Goal: Task Accomplishment & Management: Complete application form

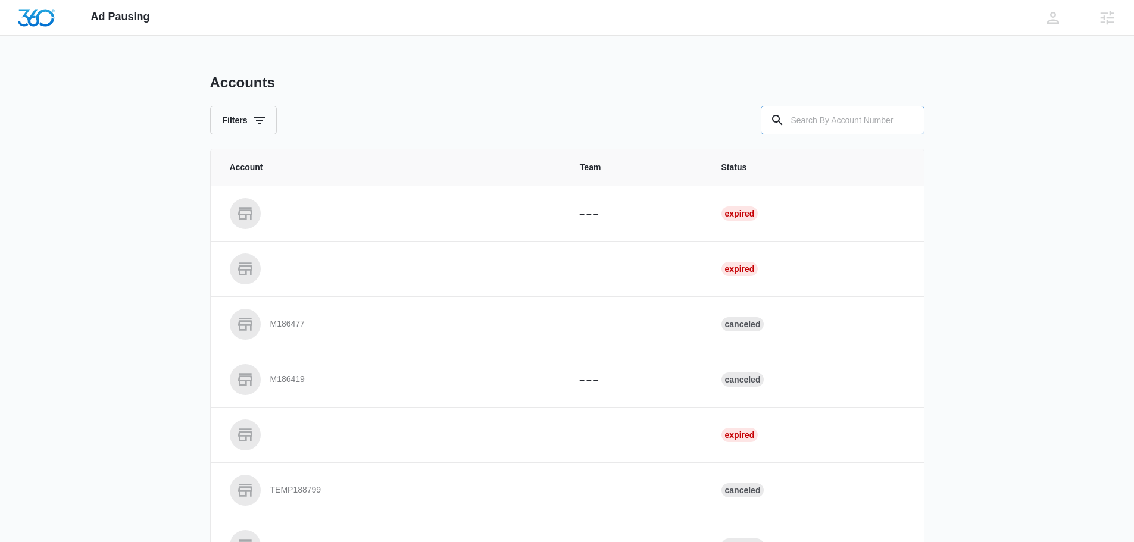
click at [821, 122] on input "text" at bounding box center [843, 120] width 164 height 29
type input "m338639"
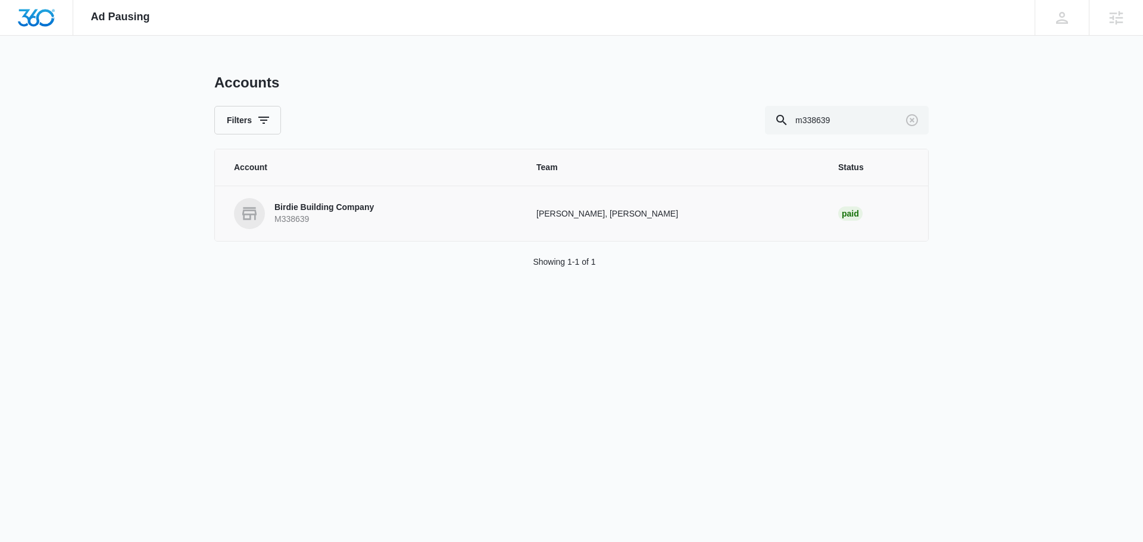
click at [401, 206] on link "Birdie Building Company M338639" at bounding box center [371, 213] width 274 height 31
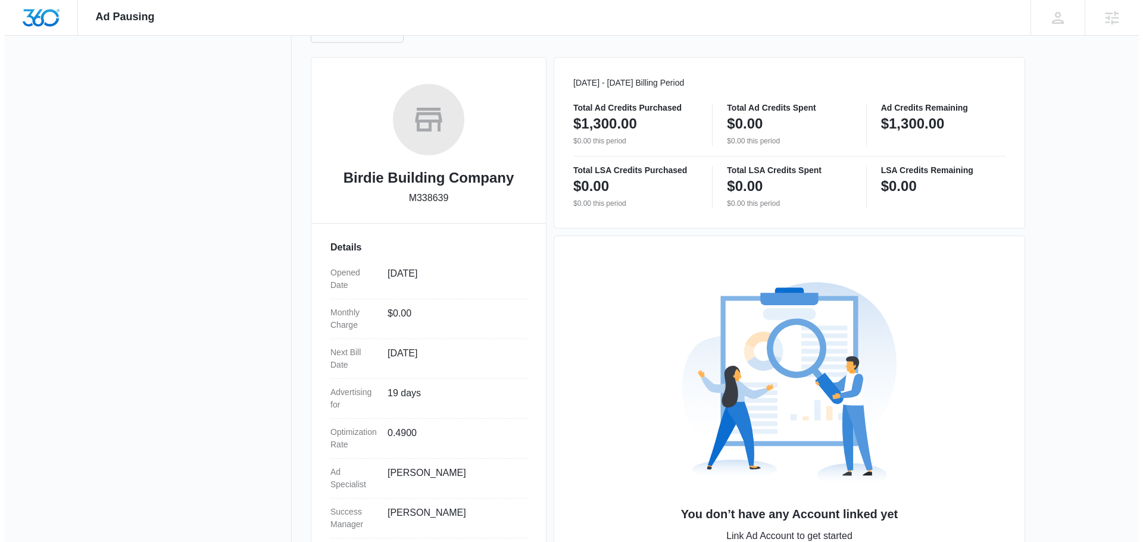
scroll to position [216, 0]
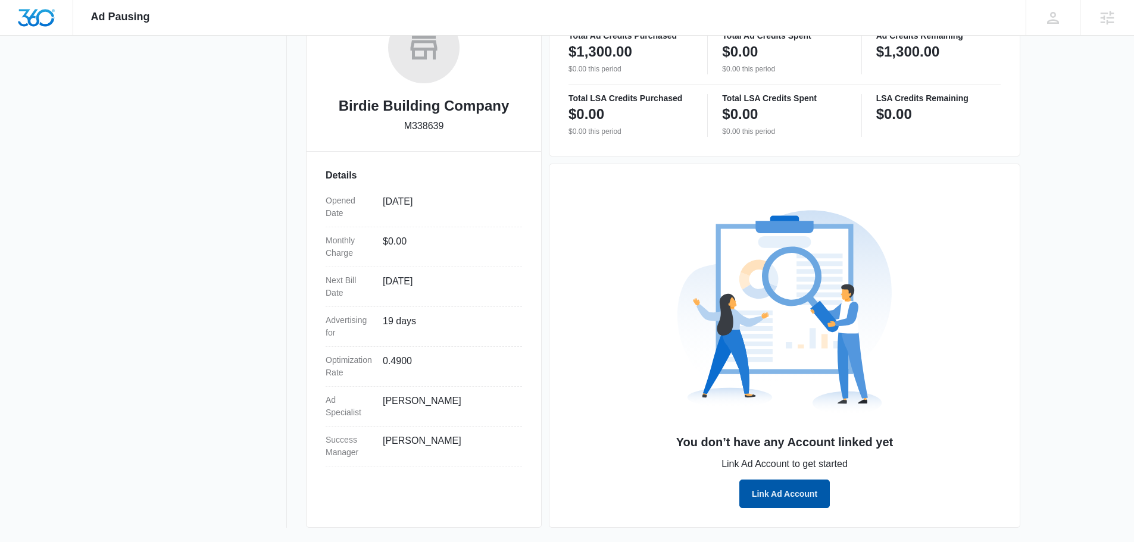
click at [788, 503] on button "Link Ad Account" at bounding box center [785, 494] width 91 height 29
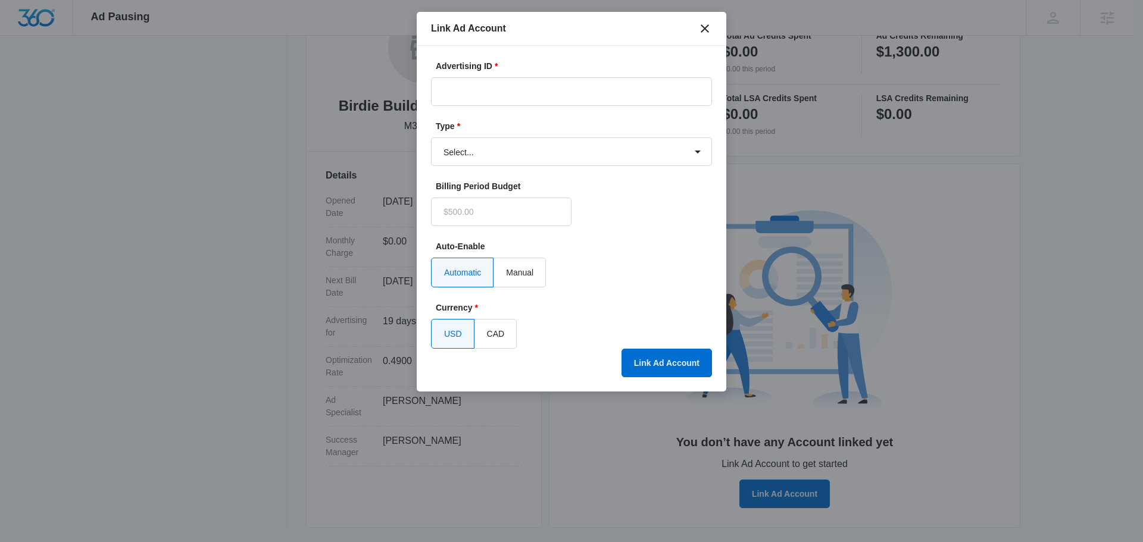
type input "$0.00"
click at [501, 87] on input "Advertising ID *" at bounding box center [571, 91] width 281 height 29
paste input "[PHONE_NUMBER]"
type input "[PHONE_NUMBER]"
drag, startPoint x: 504, startPoint y: 147, endPoint x: 507, endPoint y: 164, distance: 17.5
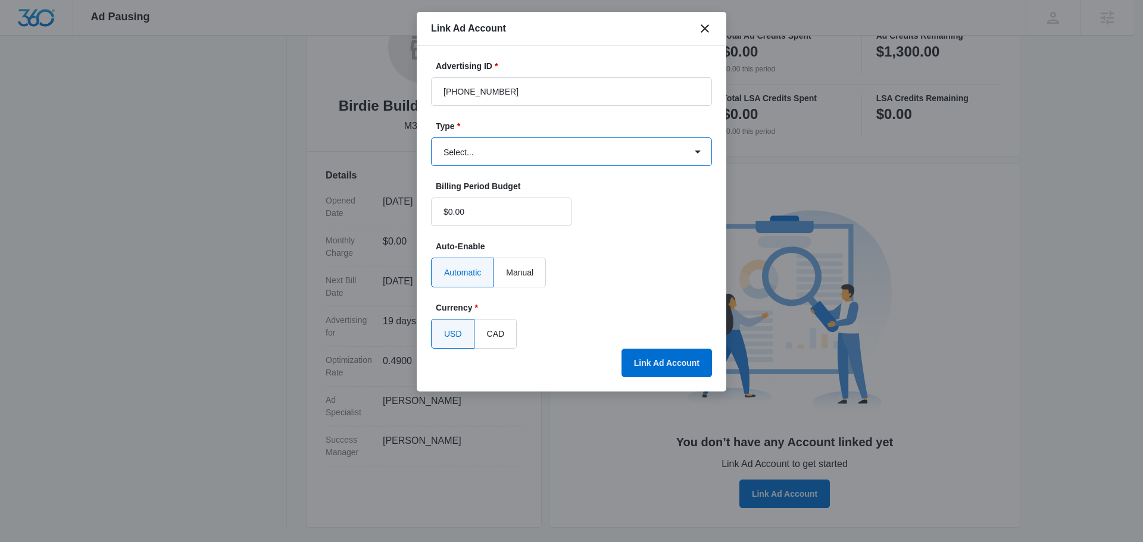
click at [504, 149] on select "Select... Bing Ads Facebook Ads Google Ads" at bounding box center [571, 152] width 281 height 29
select select "google"
click at [431, 138] on select "Select... Bing Ads Facebook Ads Google Ads" at bounding box center [571, 152] width 281 height 29
click at [682, 345] on div "USD CAD" at bounding box center [571, 334] width 281 height 30
click at [681, 363] on button "Link Ad Account" at bounding box center [667, 363] width 91 height 29
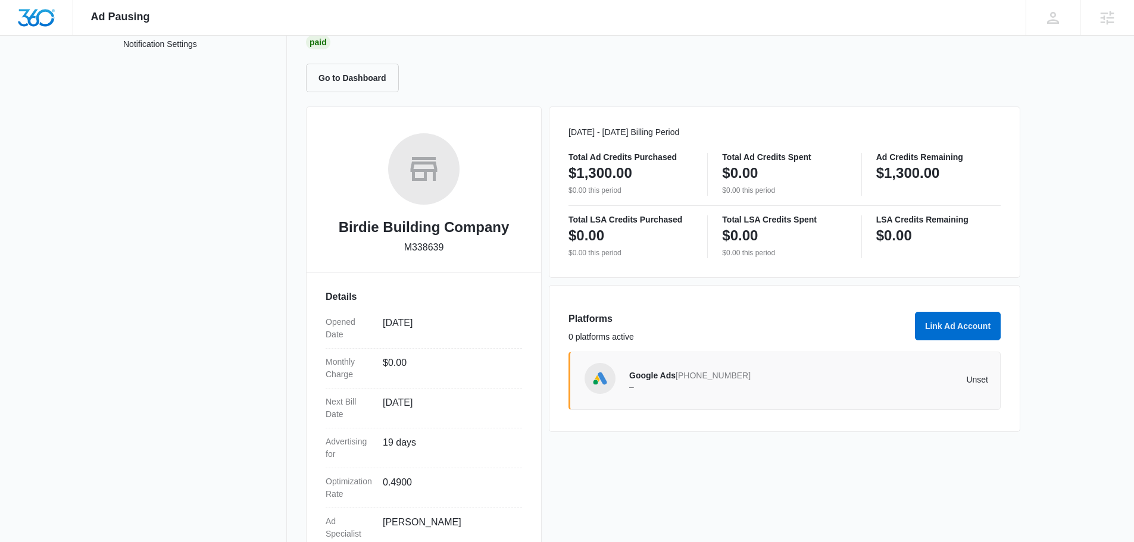
scroll to position [0, 0]
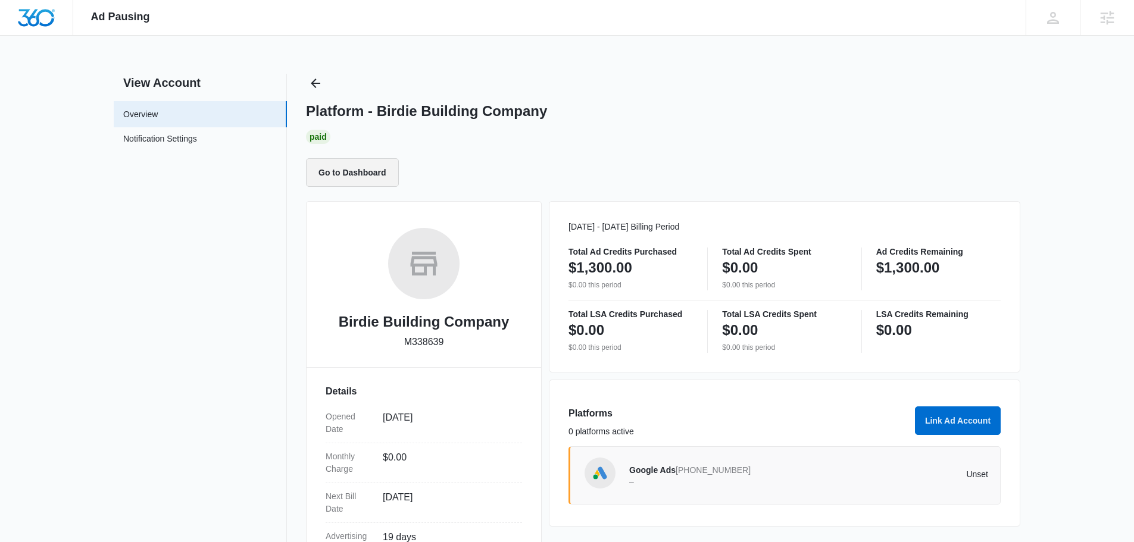
click at [355, 173] on button "Go to Dashboard" at bounding box center [352, 172] width 93 height 29
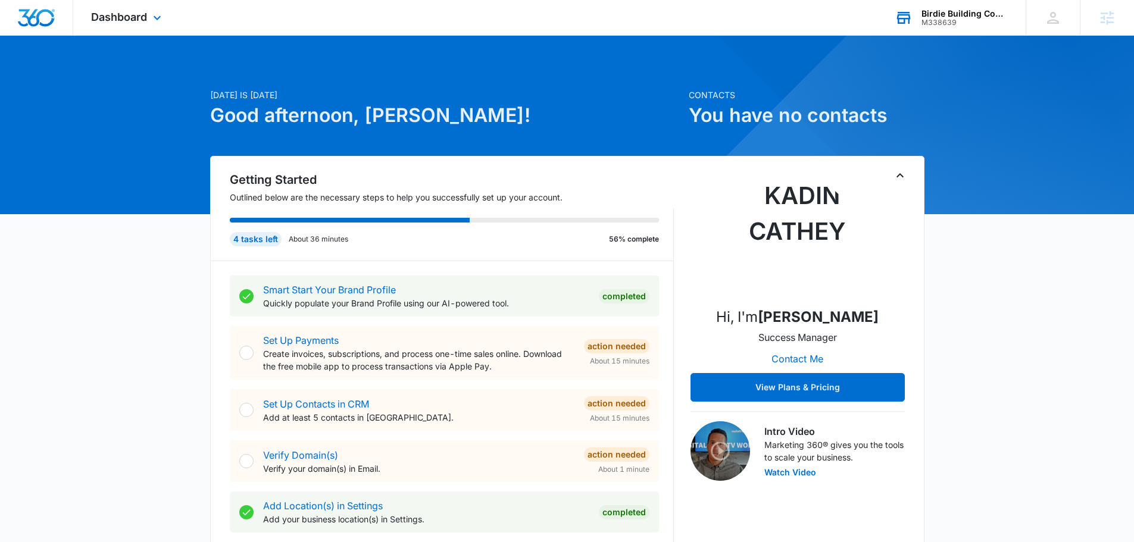
click at [940, 27] on div "Birdie Building Company M338639 Your Accounts View All" at bounding box center [951, 17] width 149 height 35
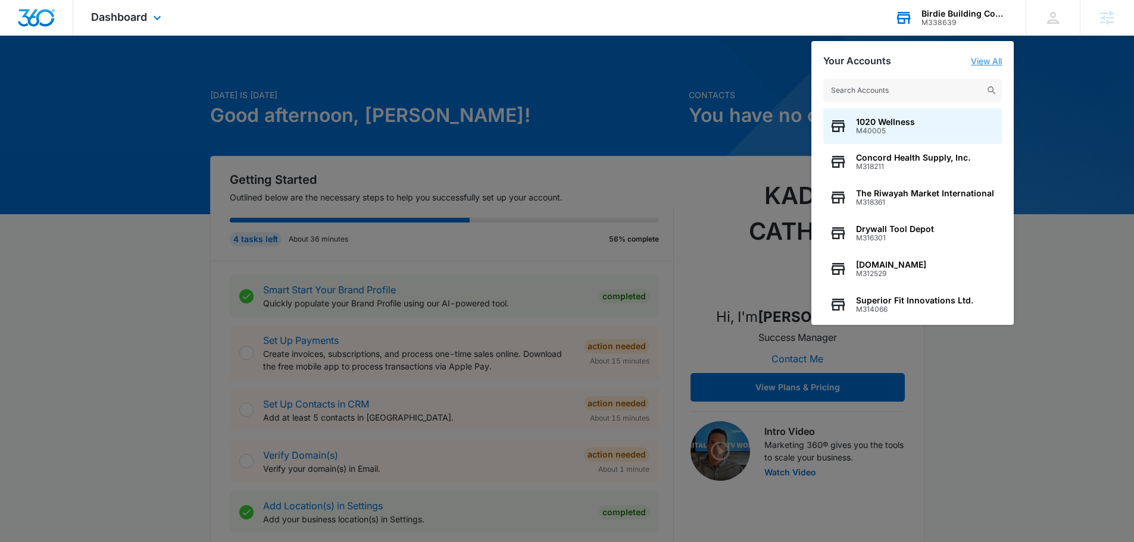
click at [980, 58] on link "View All" at bounding box center [986, 61] width 31 height 10
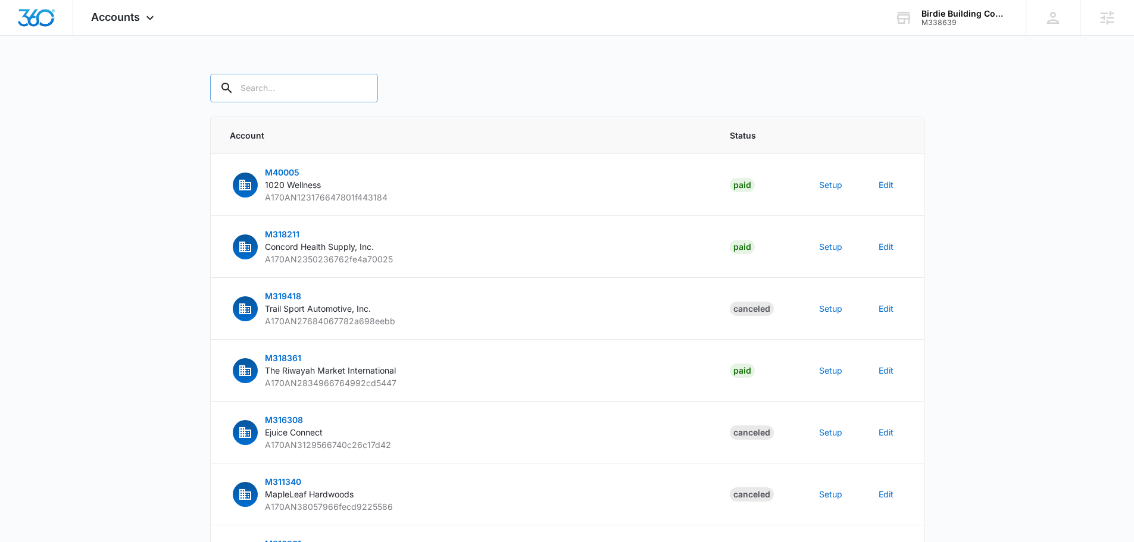
click at [266, 85] on input "text" at bounding box center [294, 88] width 168 height 29
type input "m338639"
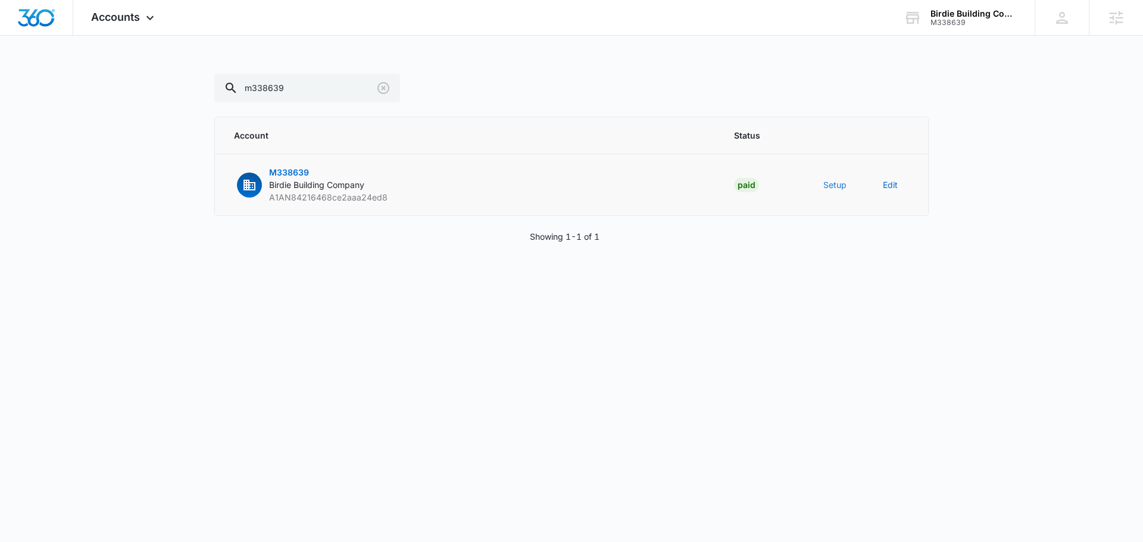
click at [830, 189] on button "Setup" at bounding box center [835, 185] width 23 height 13
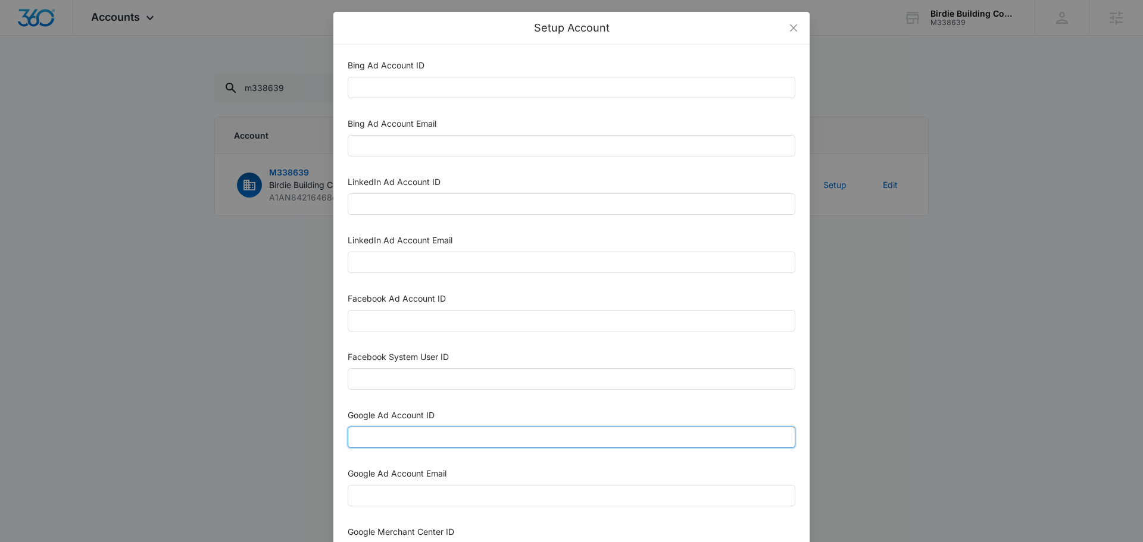
click at [425, 437] on input "Google Ad Account ID" at bounding box center [572, 437] width 448 height 21
paste input "[PHONE_NUMBER]"
type input "[PHONE_NUMBER]"
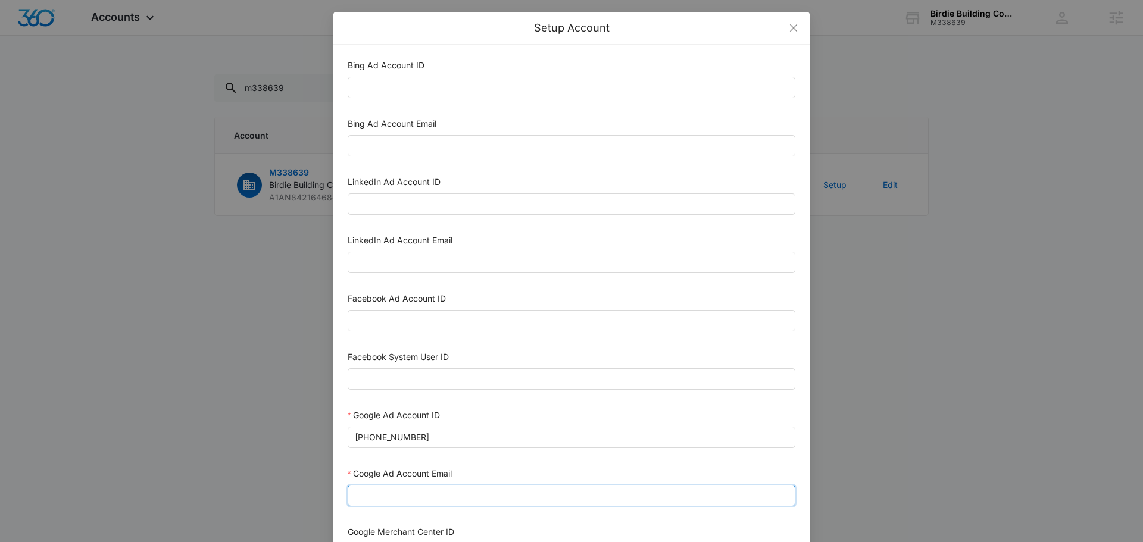
click at [414, 501] on input "Google Ad Account Email" at bounding box center [572, 495] width 448 height 21
type input "[EMAIL_ADDRESS][DOMAIN_NAME]"
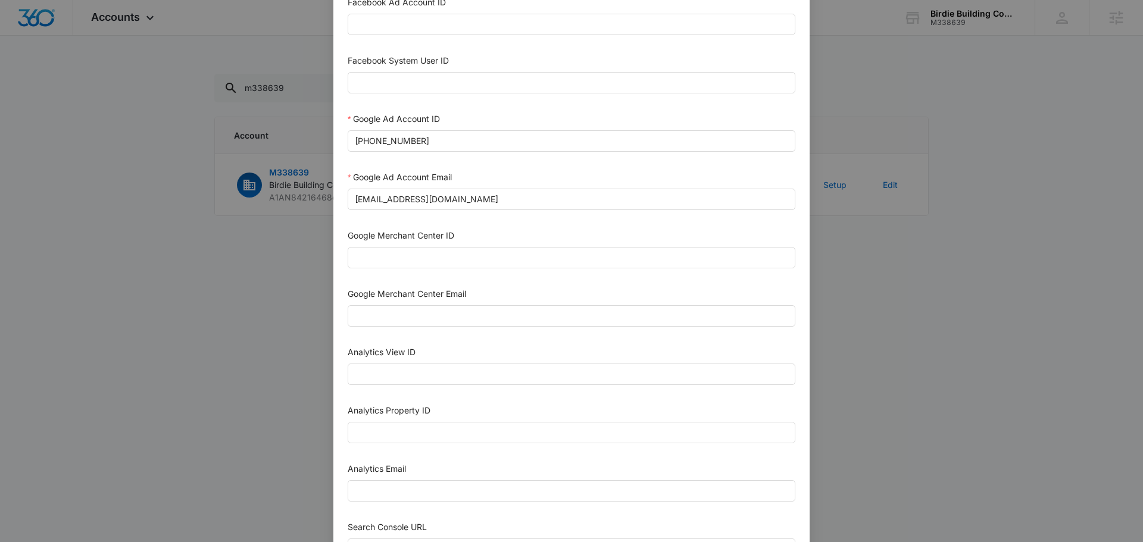
scroll to position [298, 0]
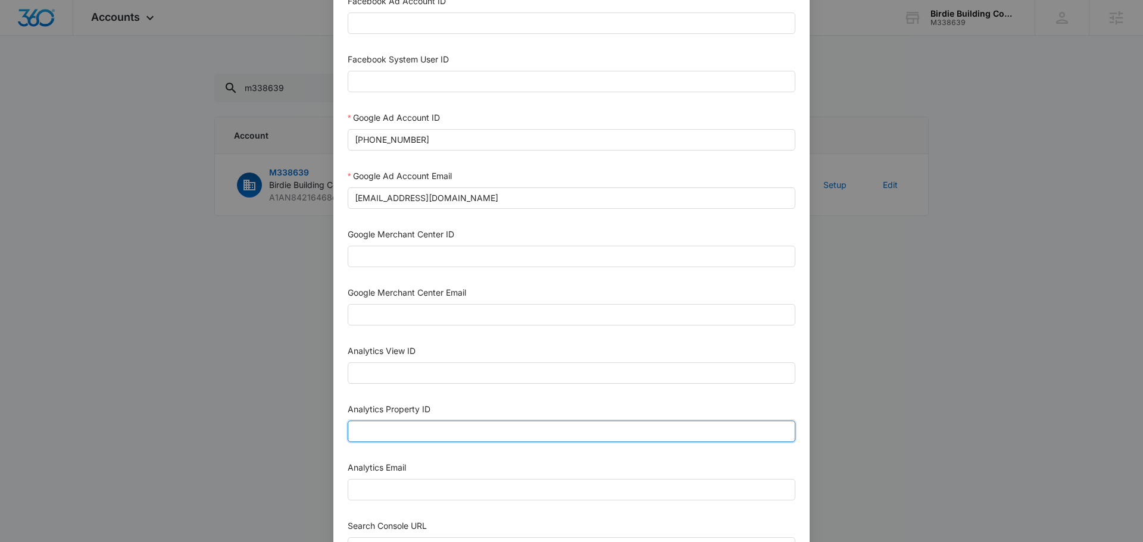
click at [481, 437] on input "Analytics Property ID" at bounding box center [572, 431] width 448 height 21
paste input "508082405"
type input "508082405"
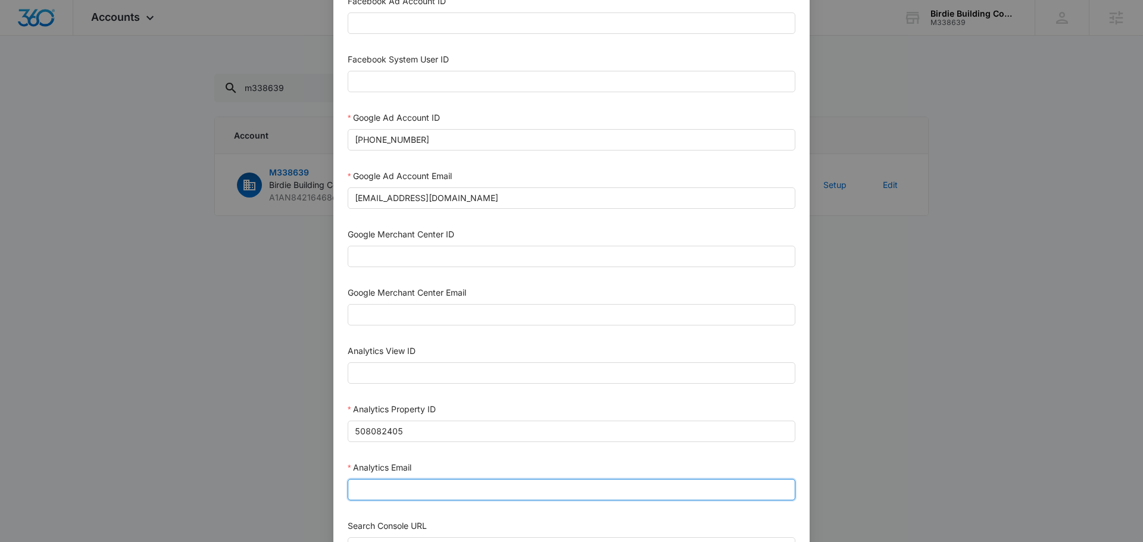
click at [419, 488] on input "Analytics Email" at bounding box center [572, 489] width 448 height 21
type input "[EMAIL_ADDRESS][DOMAIN_NAME]"
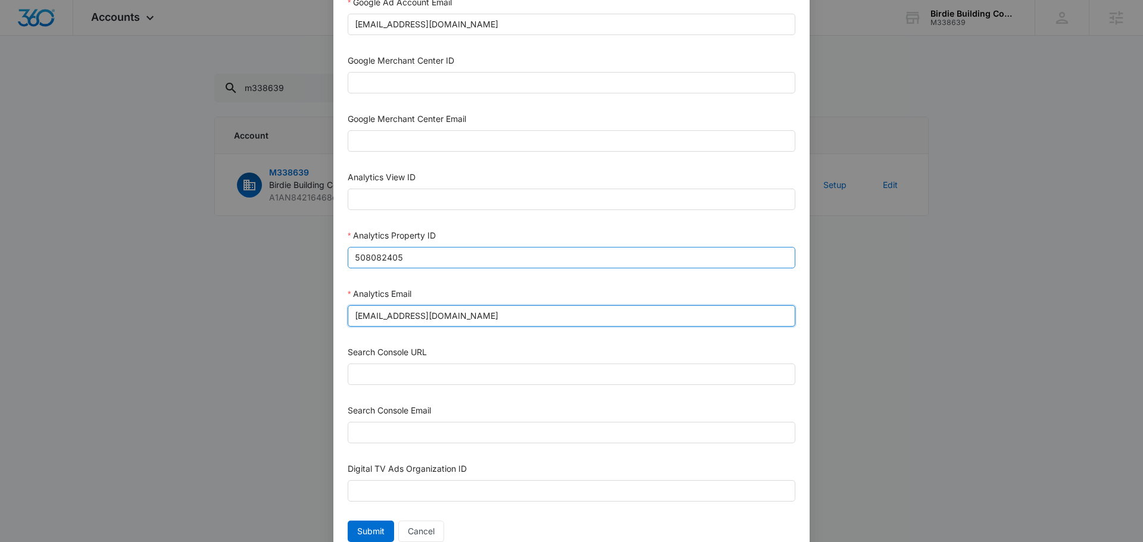
scroll to position [519, 0]
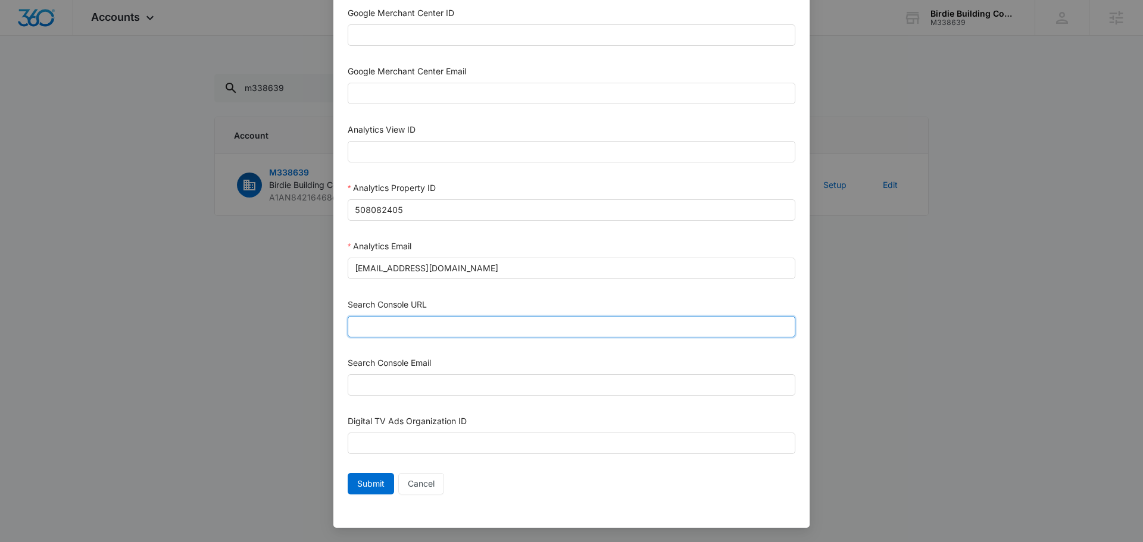
click at [459, 325] on input "Search Console URL" at bounding box center [572, 326] width 448 height 21
paste input "[URL][DOMAIN_NAME]"
type input "[URL][DOMAIN_NAME]"
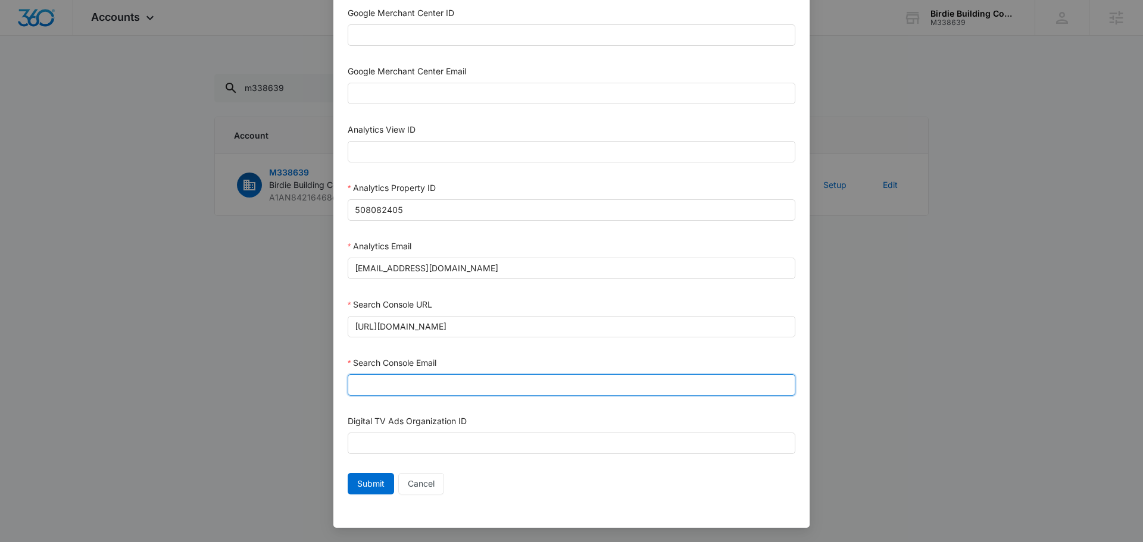
click at [479, 391] on input "Search Console Email" at bounding box center [572, 385] width 448 height 21
type input "[EMAIL_ADDRESS][DOMAIN_NAME]"
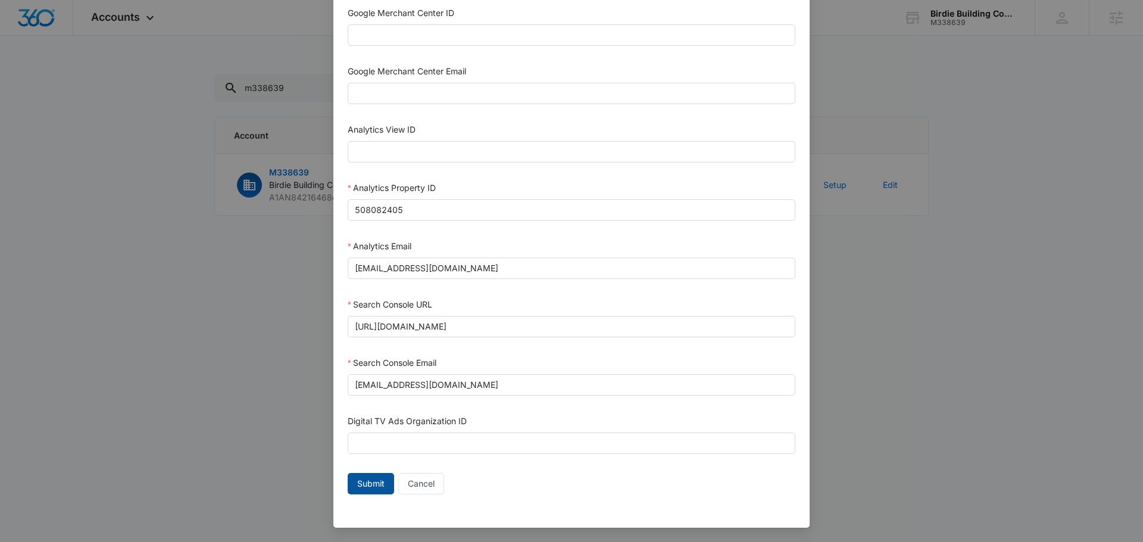
click at [372, 485] on span "Submit" at bounding box center [370, 484] width 27 height 13
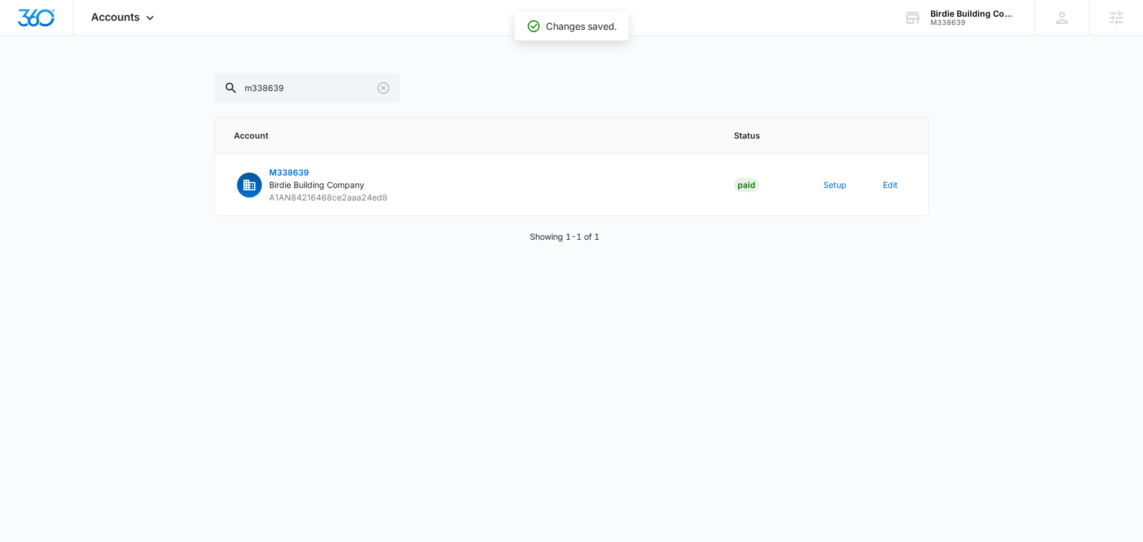
scroll to position [507, 0]
